Goal: Use online tool/utility: Utilize a website feature to perform a specific function

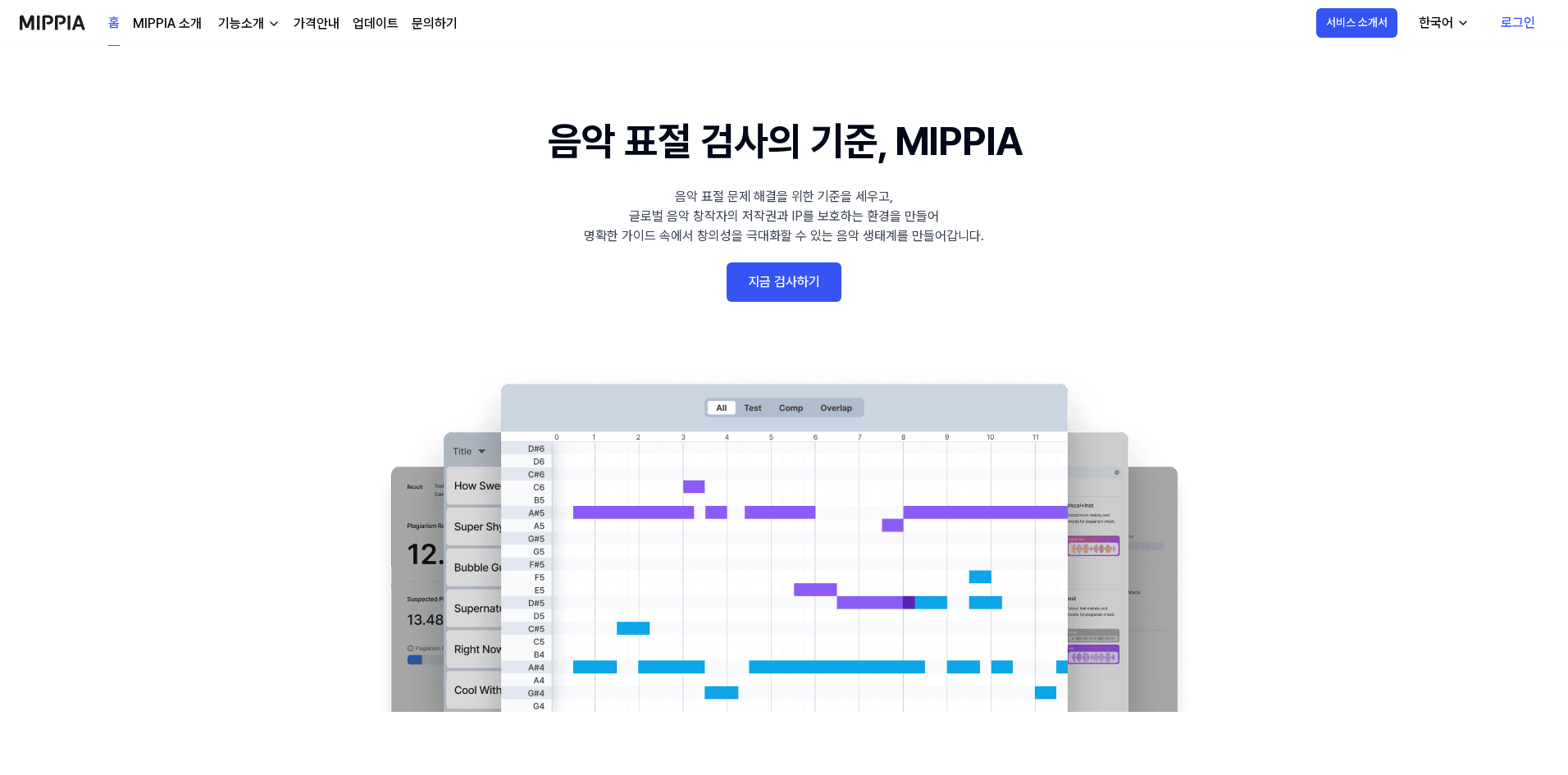
click at [780, 295] on link "지금 검사하기" at bounding box center [784, 283] width 115 height 39
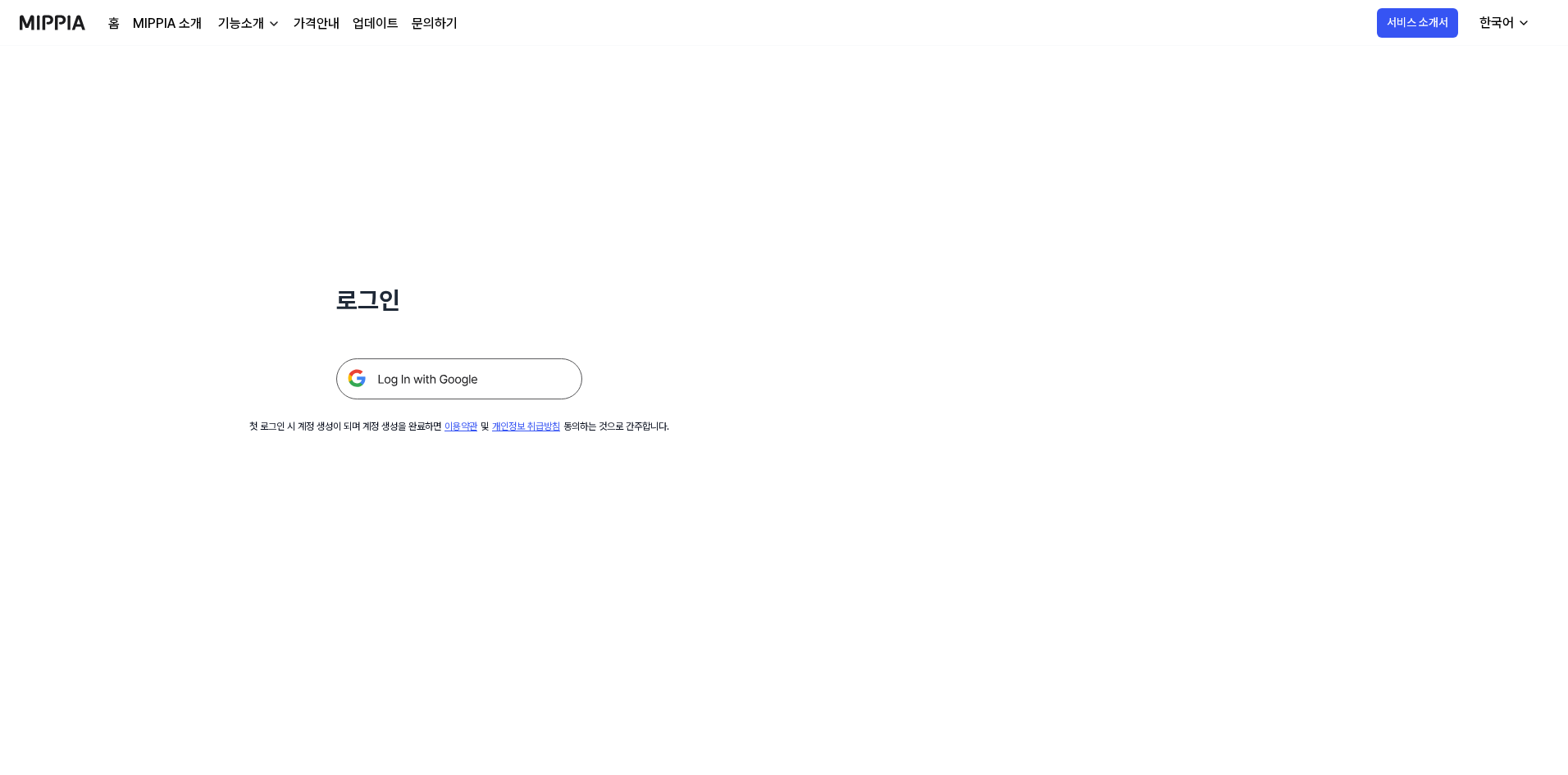
click at [398, 372] on img at bounding box center [459, 380] width 246 height 41
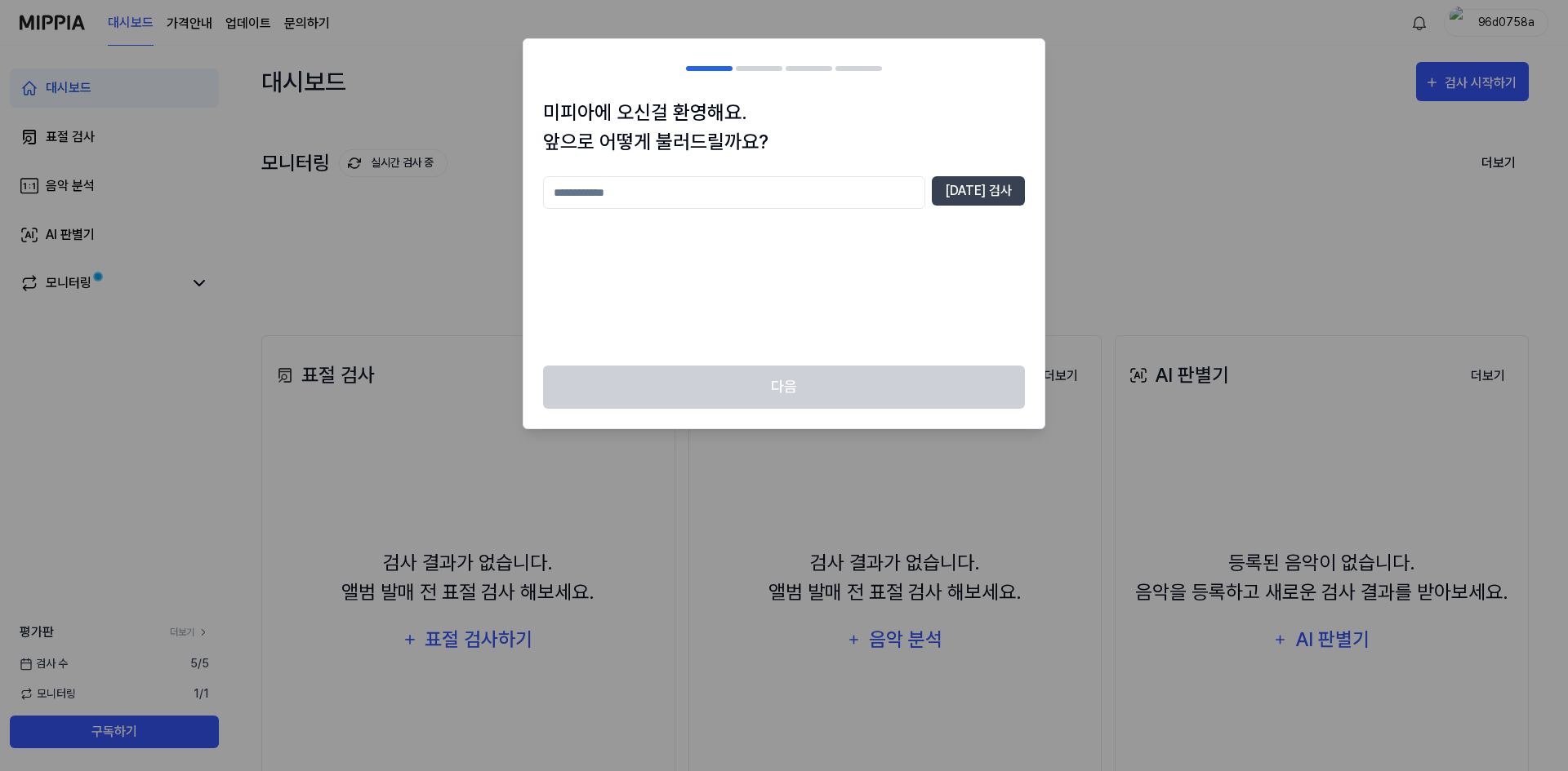
click at [811, 193] on input "text" at bounding box center [734, 193] width 382 height 33
type input "**"
click at [990, 194] on button "[DATE] 검사" at bounding box center [979, 191] width 94 height 29
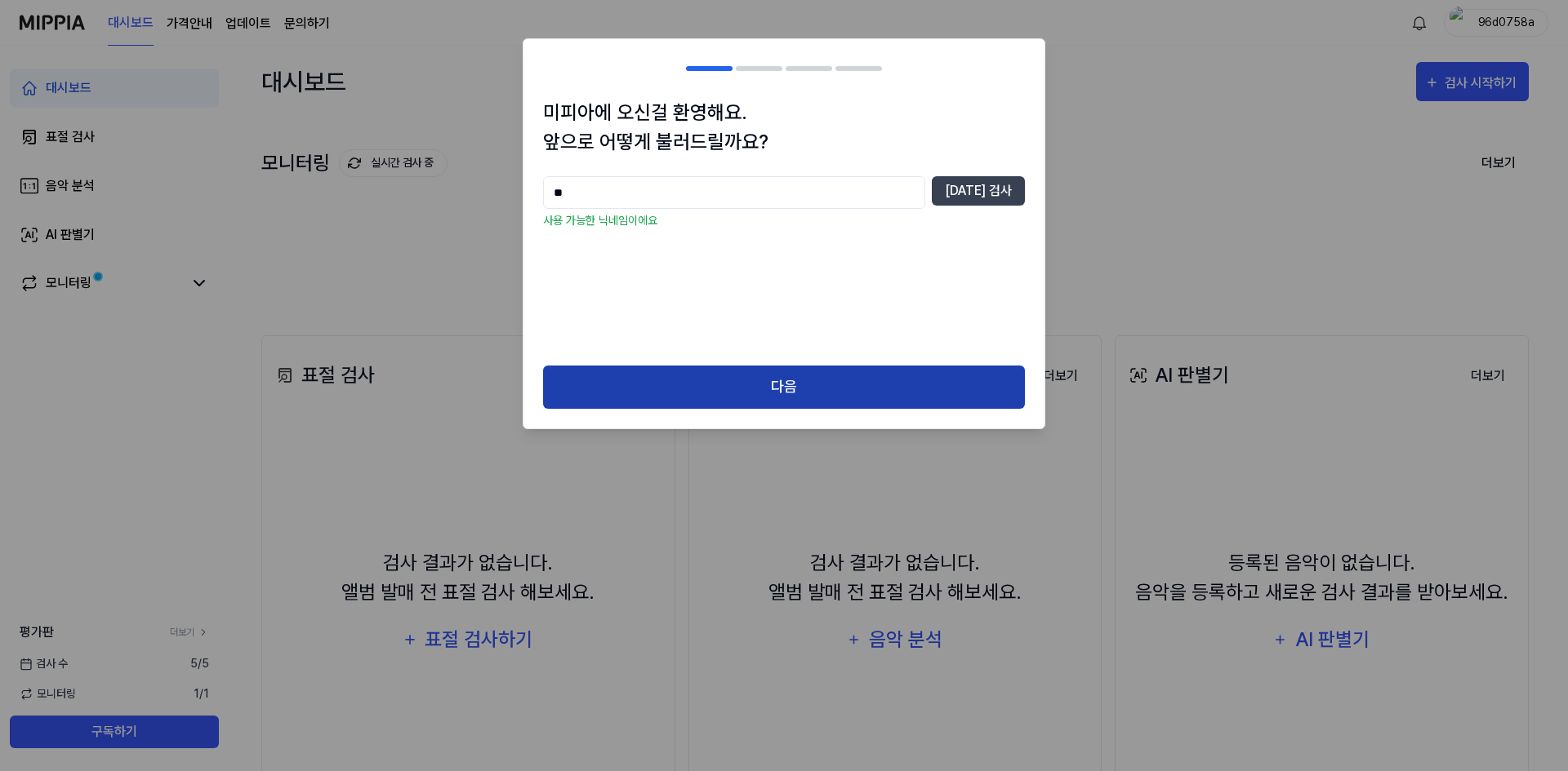
click at [865, 378] on button "다음" at bounding box center [784, 387] width 482 height 43
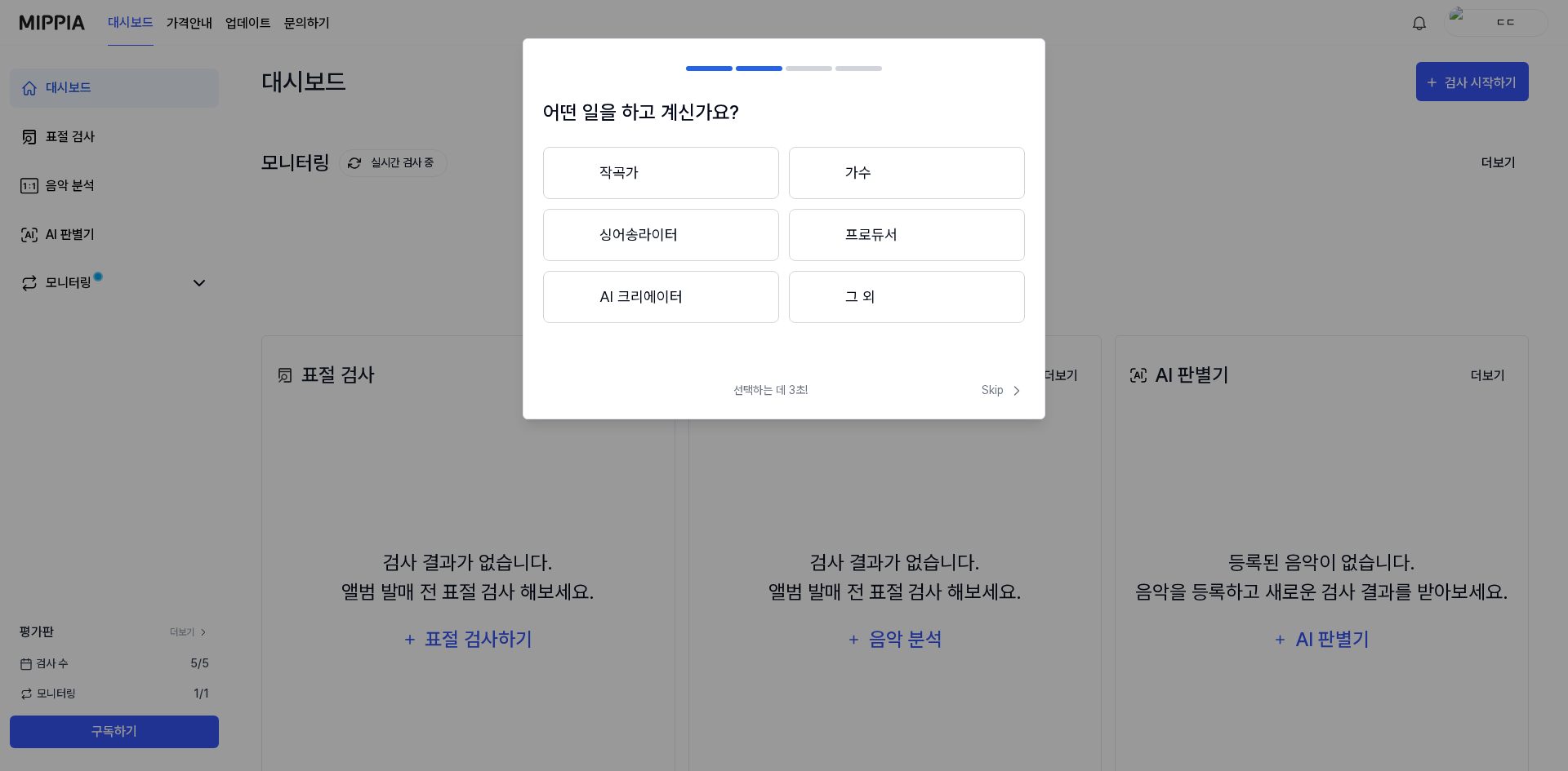
click at [683, 179] on button "작곡가" at bounding box center [661, 173] width 236 height 52
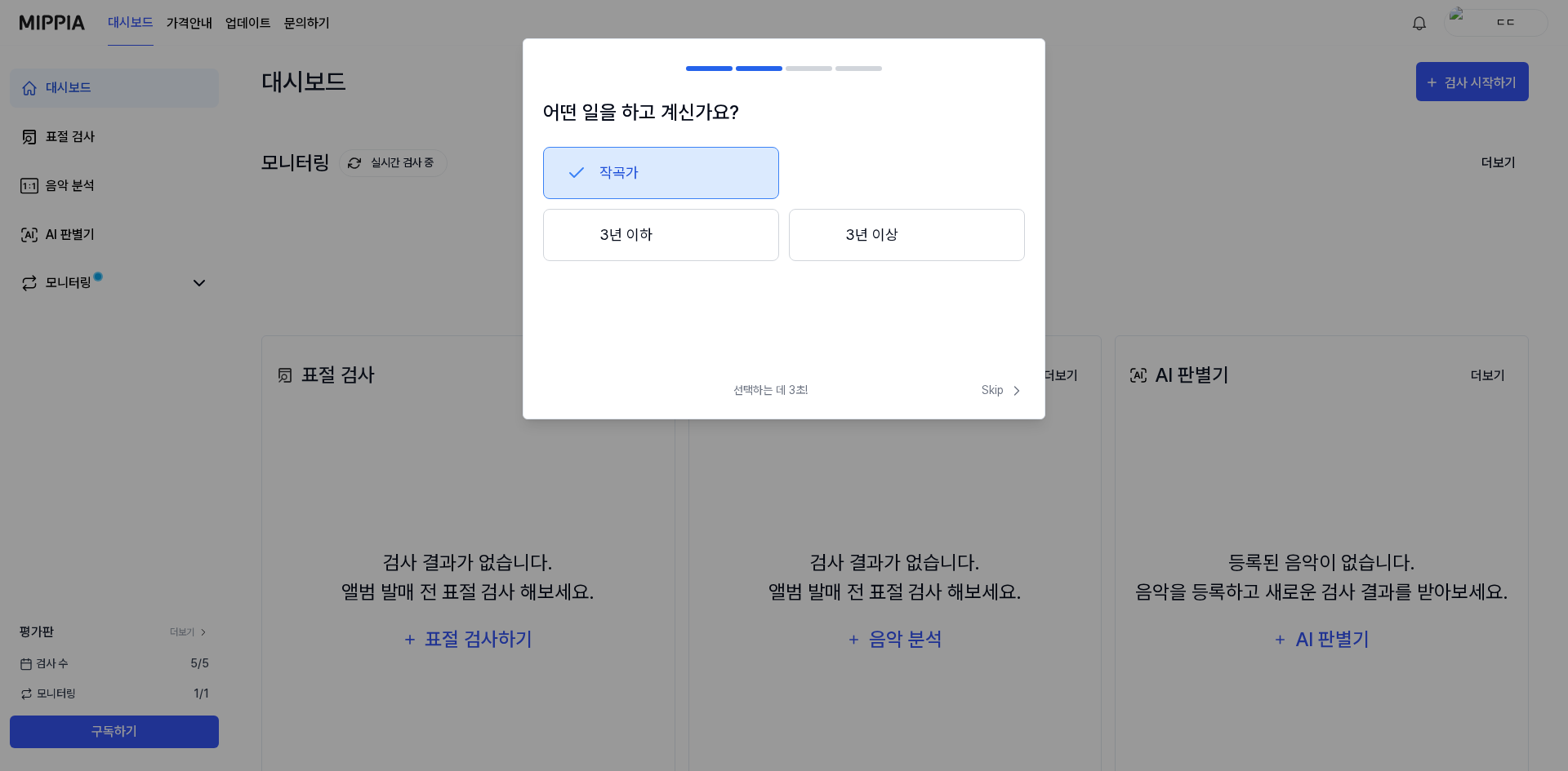
click at [712, 245] on button "3년 이하" at bounding box center [661, 236] width 236 height 52
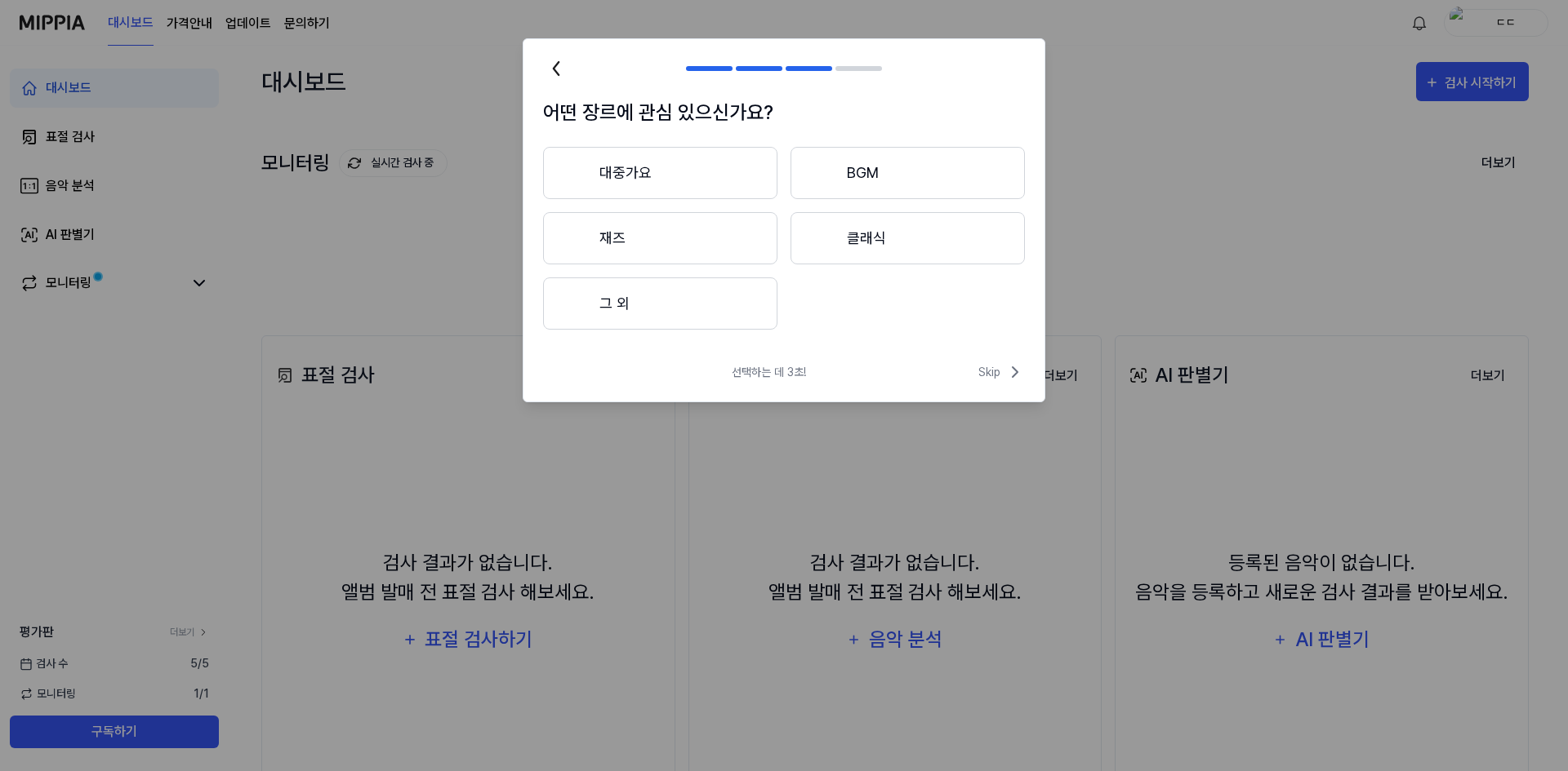
click at [710, 307] on button "그 외" at bounding box center [660, 304] width 235 height 52
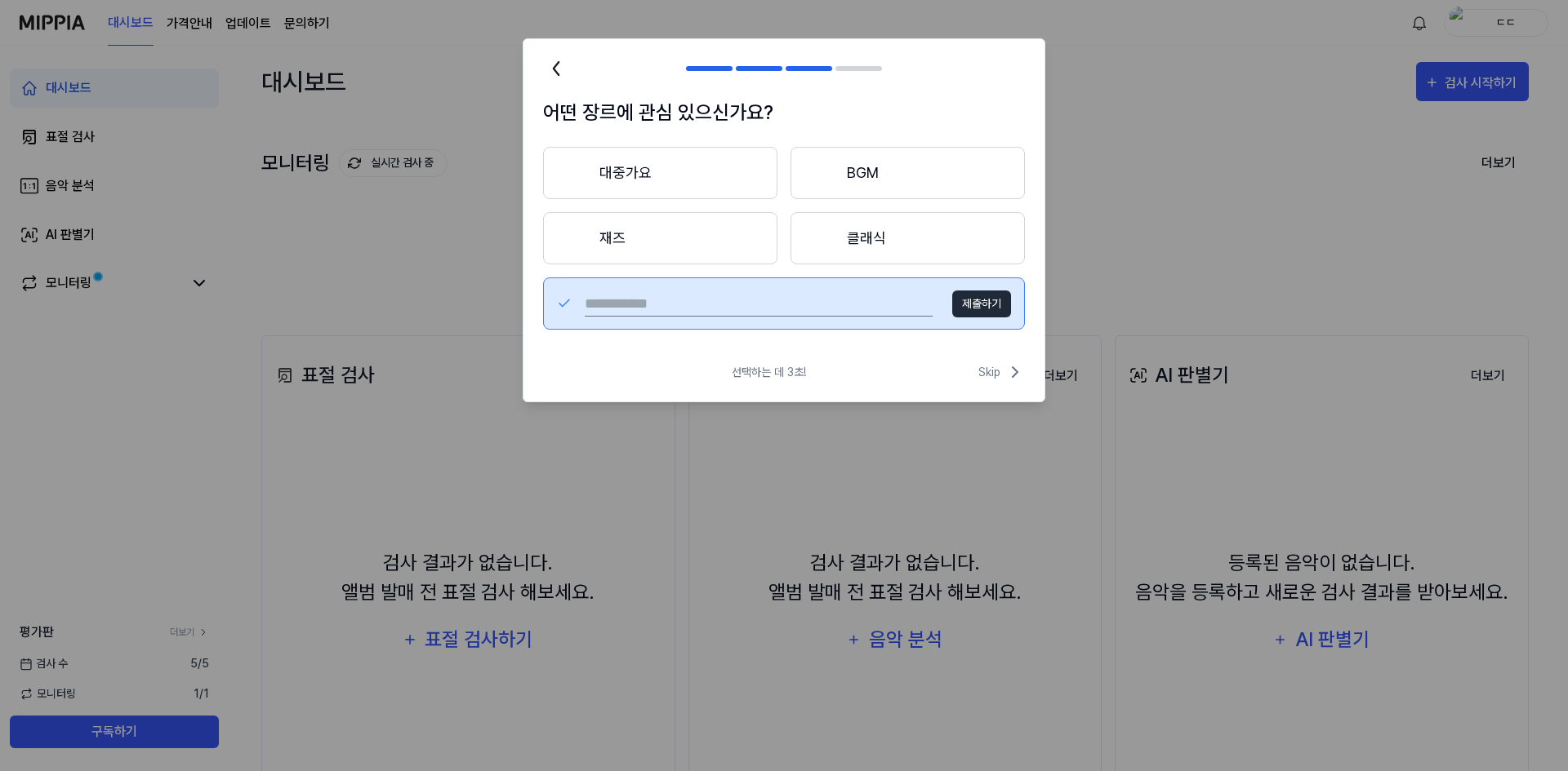
click at [710, 307] on input "text" at bounding box center [758, 304] width 348 height 26
click at [868, 178] on button "BGM" at bounding box center [907, 173] width 235 height 52
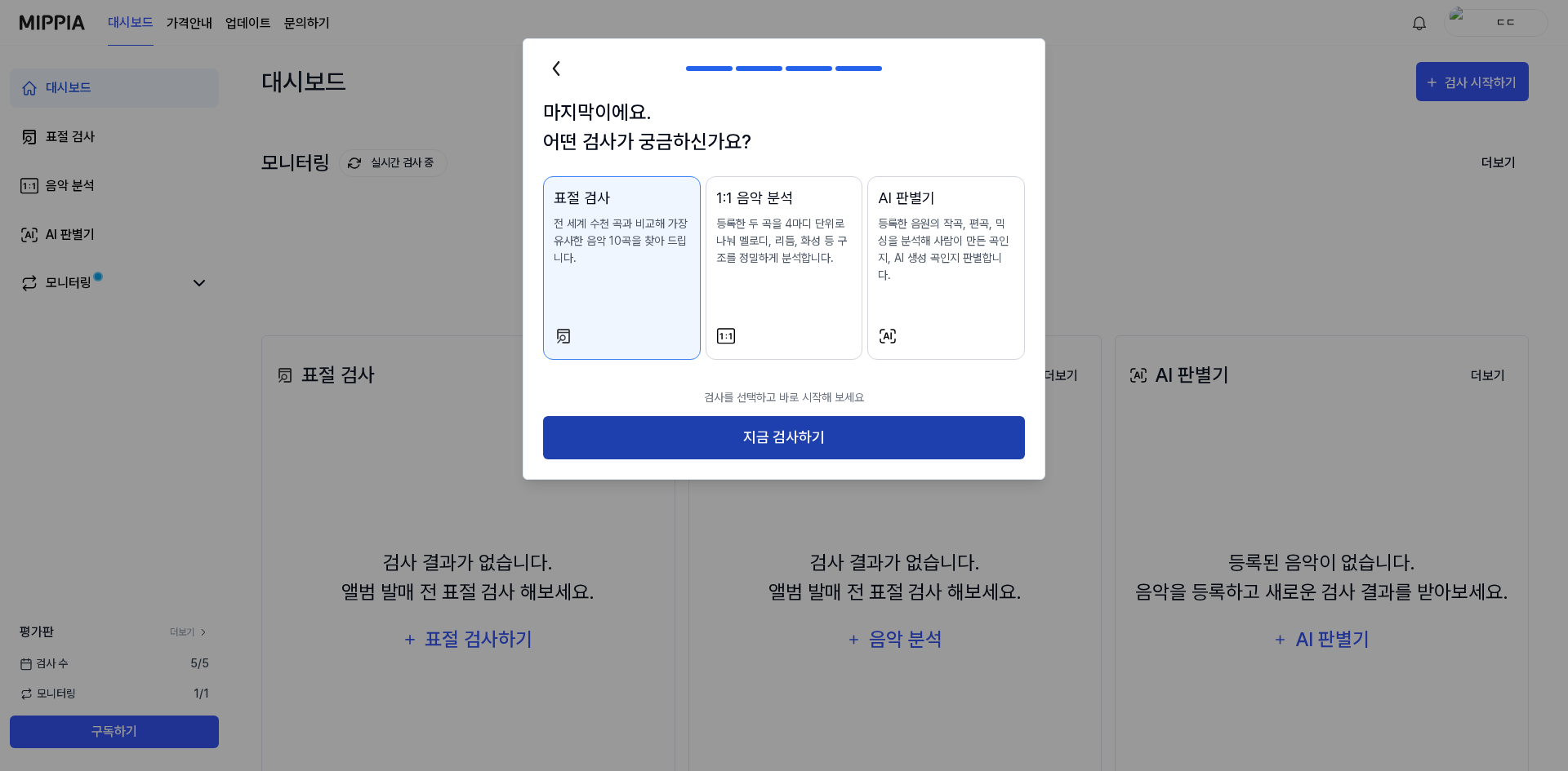
click at [715, 426] on button "지금 검사하기" at bounding box center [784, 437] width 482 height 43
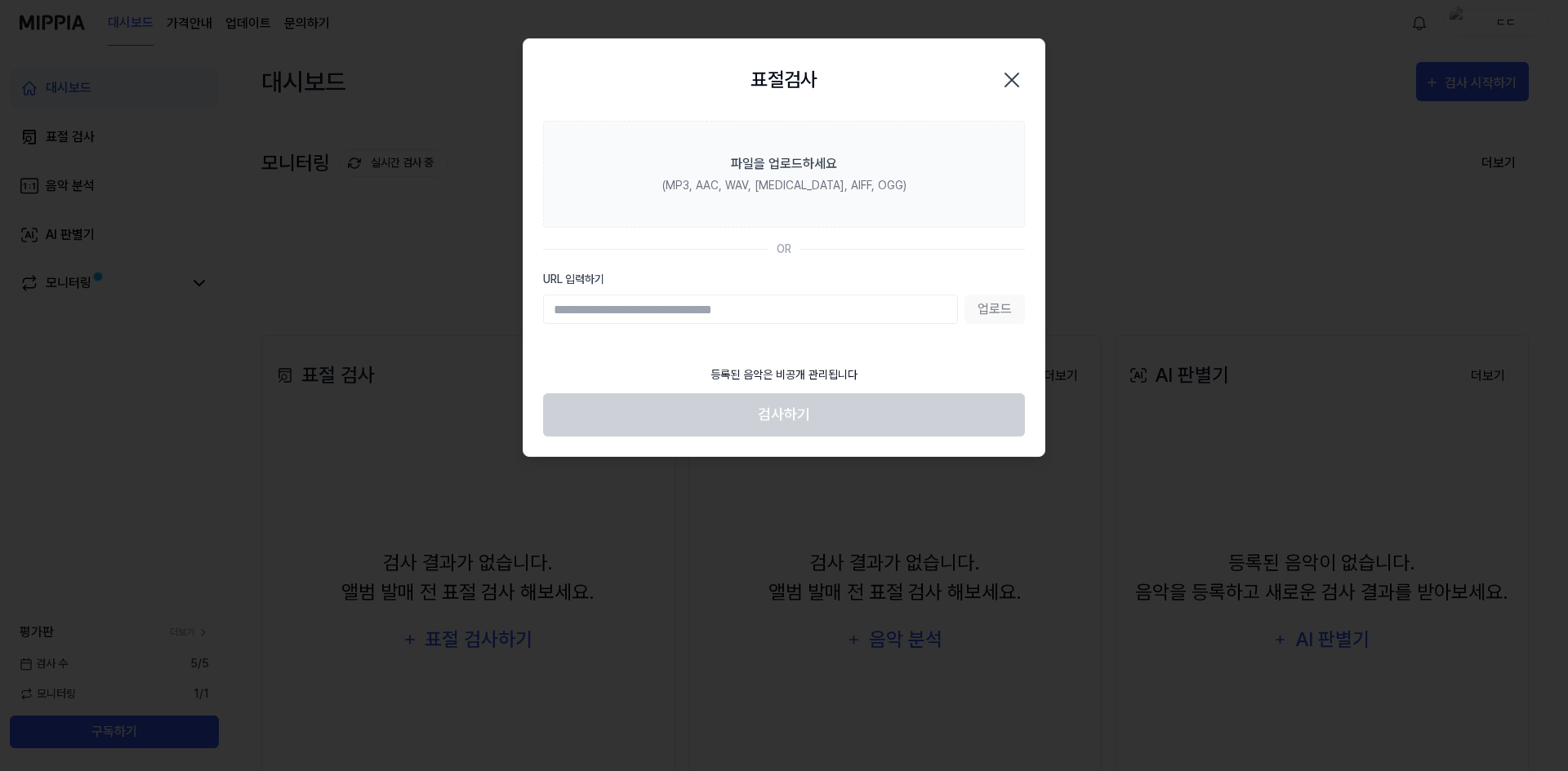
click at [701, 313] on input "URL 입력하기" at bounding box center [751, 308] width 415 height 29
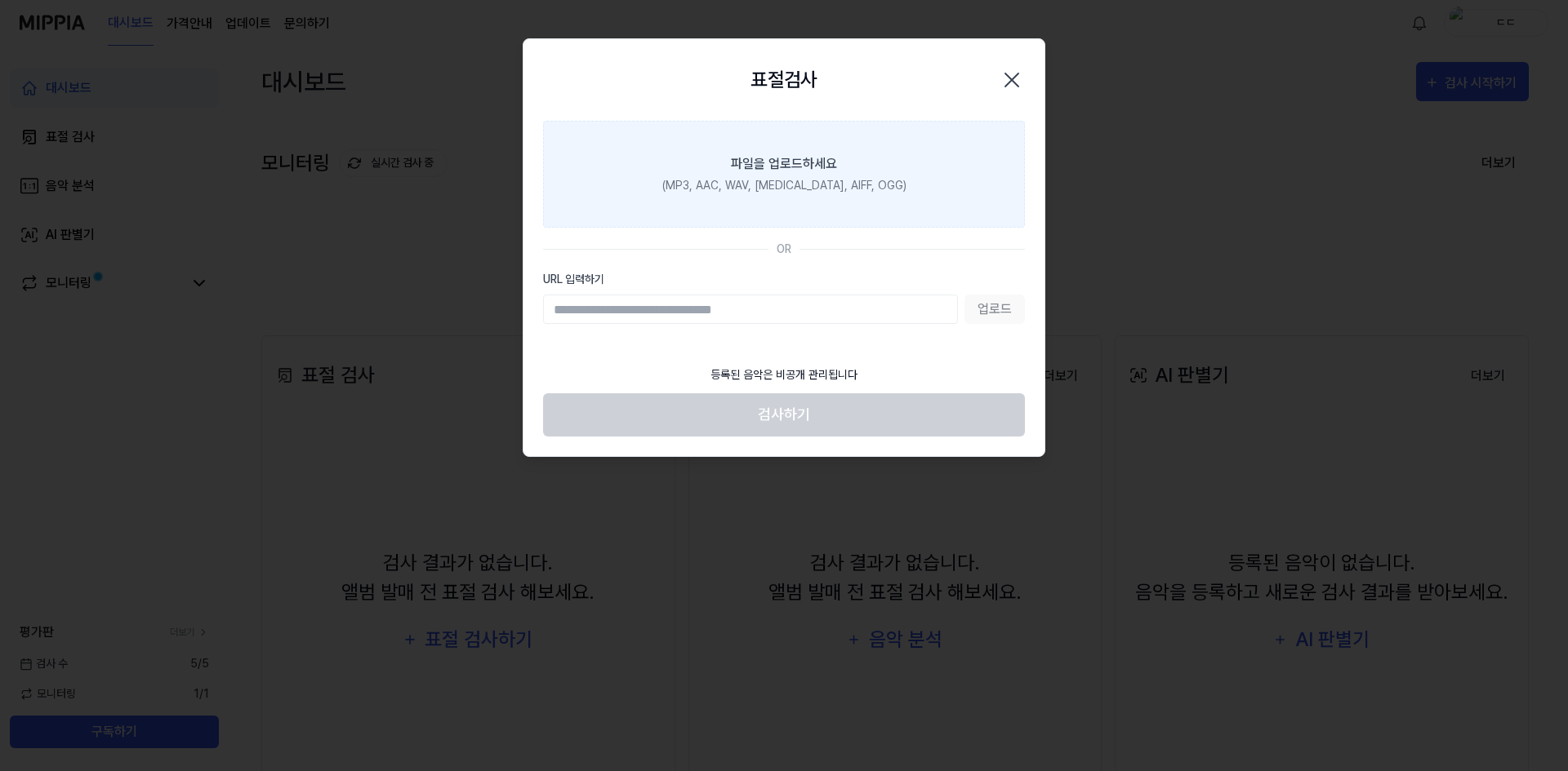
click at [805, 186] on div "(MP3, AAC, WAV, [MEDICAL_DATA], AIFF, OGG)" at bounding box center [784, 186] width 244 height 17
click at [0, 0] on input "파일을 업로드하세요 (MP3, AAC, WAV, [MEDICAL_DATA], AIFF, OGG)" at bounding box center [0, 0] width 0 height 0
click at [842, 181] on div "(MP3, AAC, WAV, [MEDICAL_DATA], AIFF, OGG)" at bounding box center [784, 186] width 244 height 17
click at [0, 0] on input "파일을 업로드하세요 (MP3, AAC, WAV, [MEDICAL_DATA], AIFF, OGG)" at bounding box center [0, 0] width 0 height 0
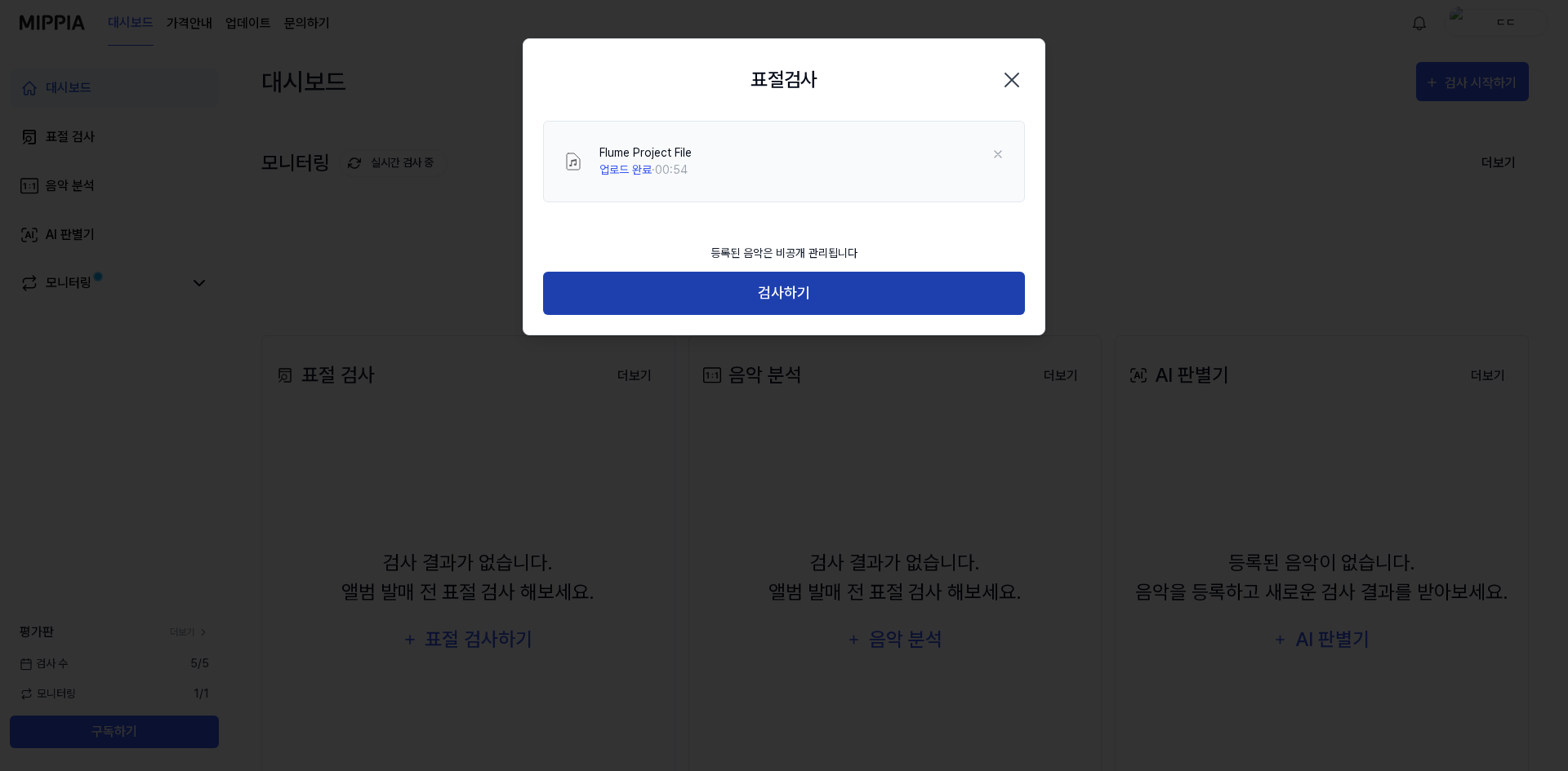
click at [733, 300] on button "검사하기" at bounding box center [784, 293] width 482 height 43
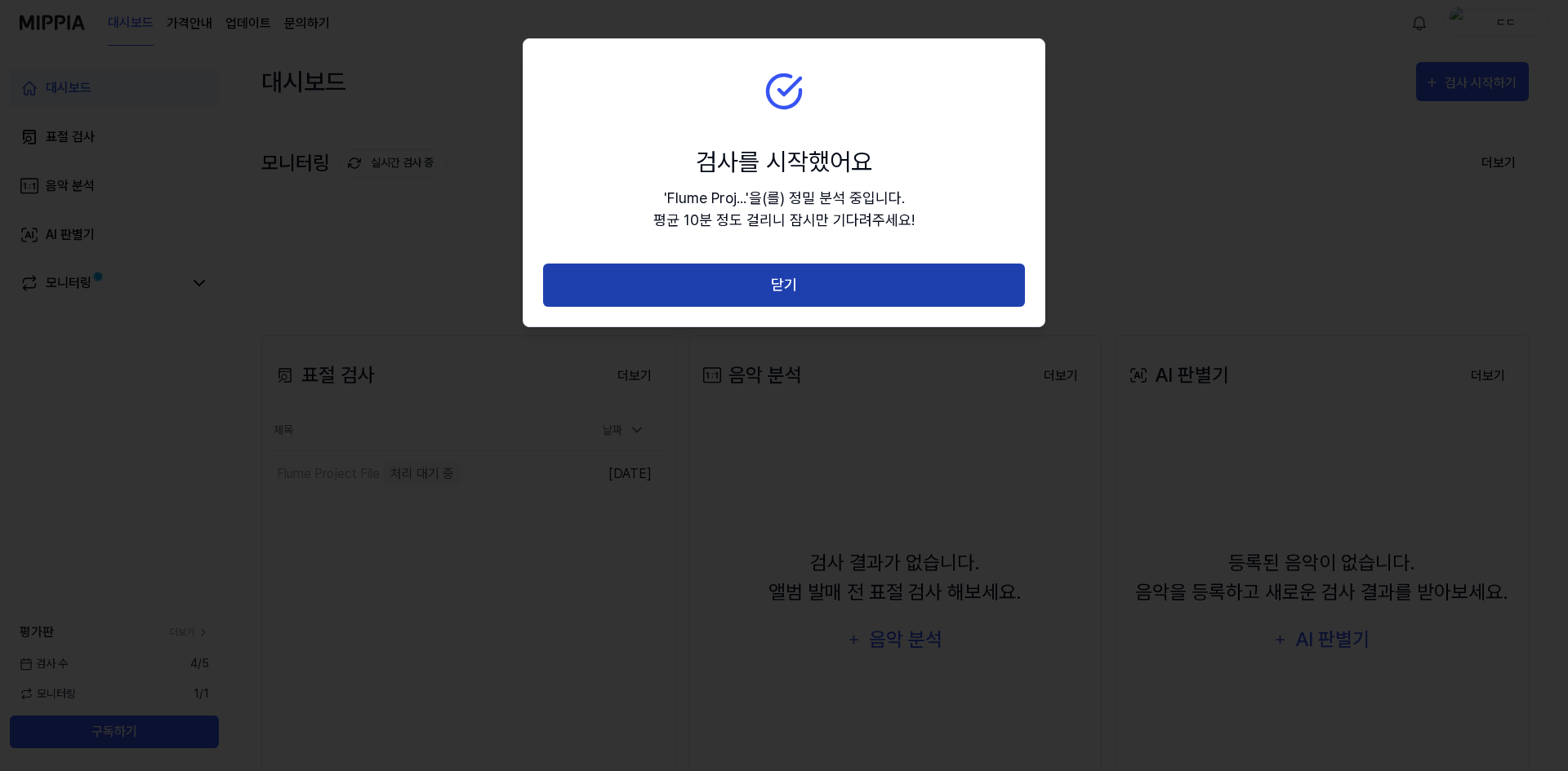
click at [728, 301] on button "닫기" at bounding box center [784, 285] width 482 height 43
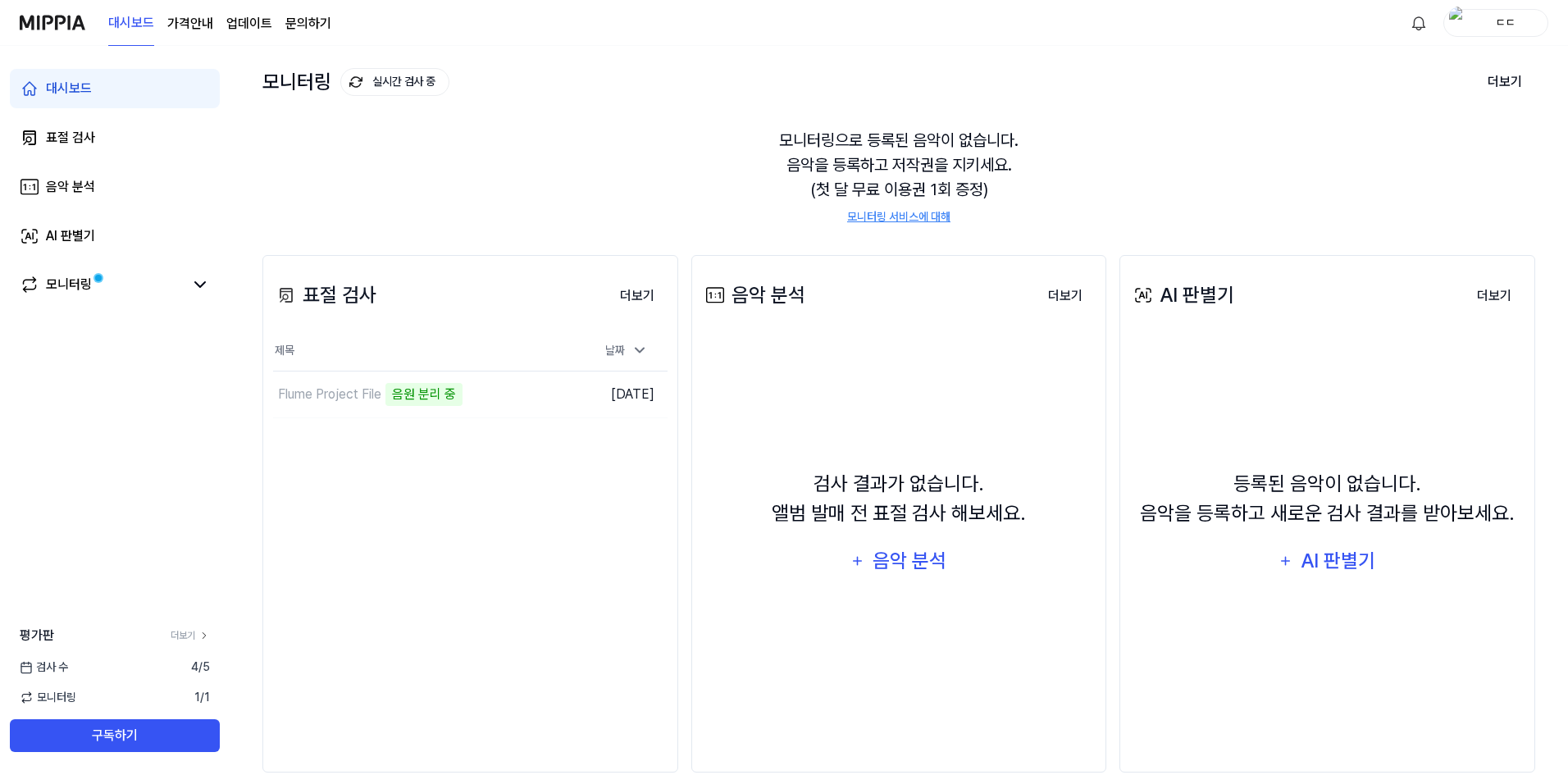
scroll to position [113, 0]
